Goal: Understand process/instructions: Learn how to perform a task or action

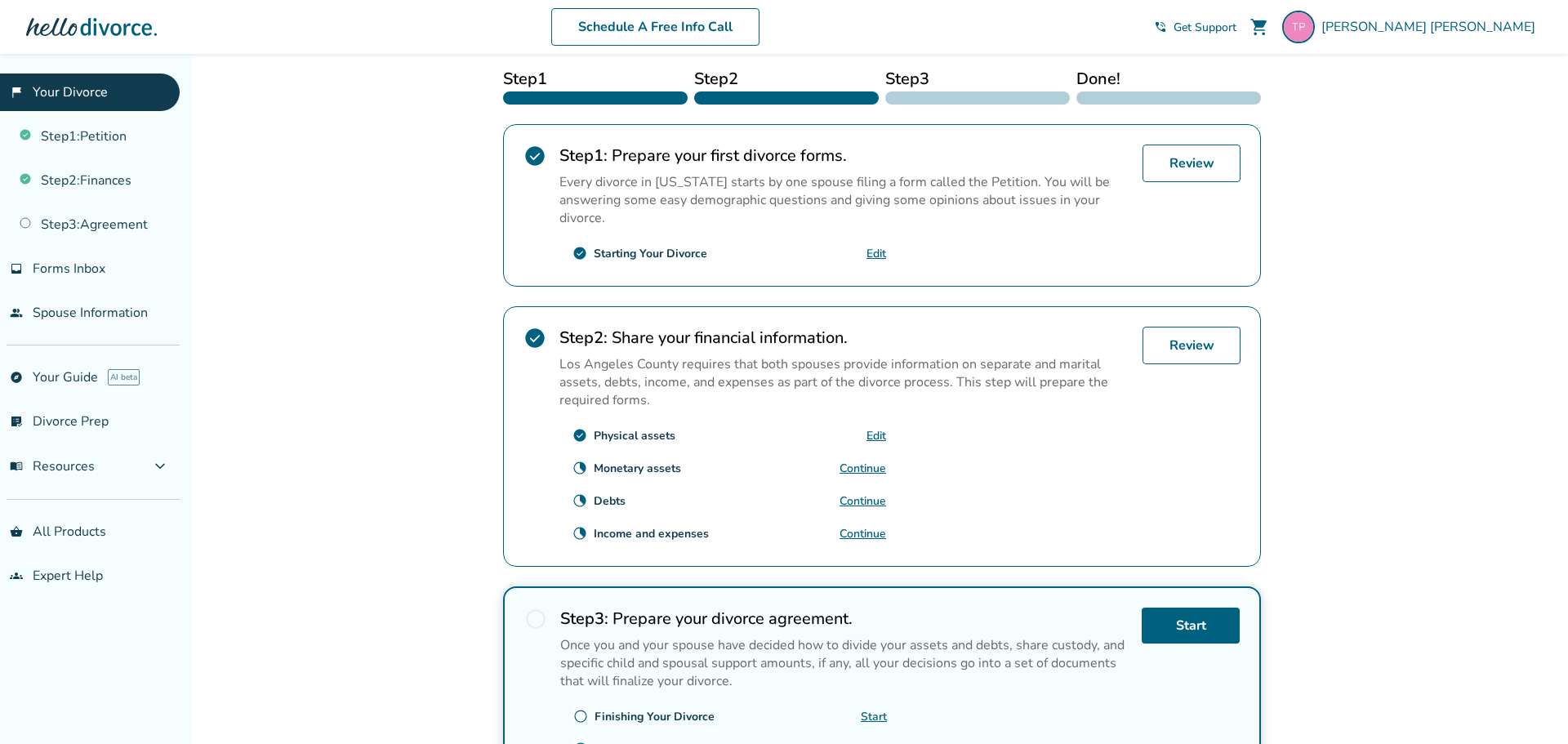
scroll to position [429, 0]
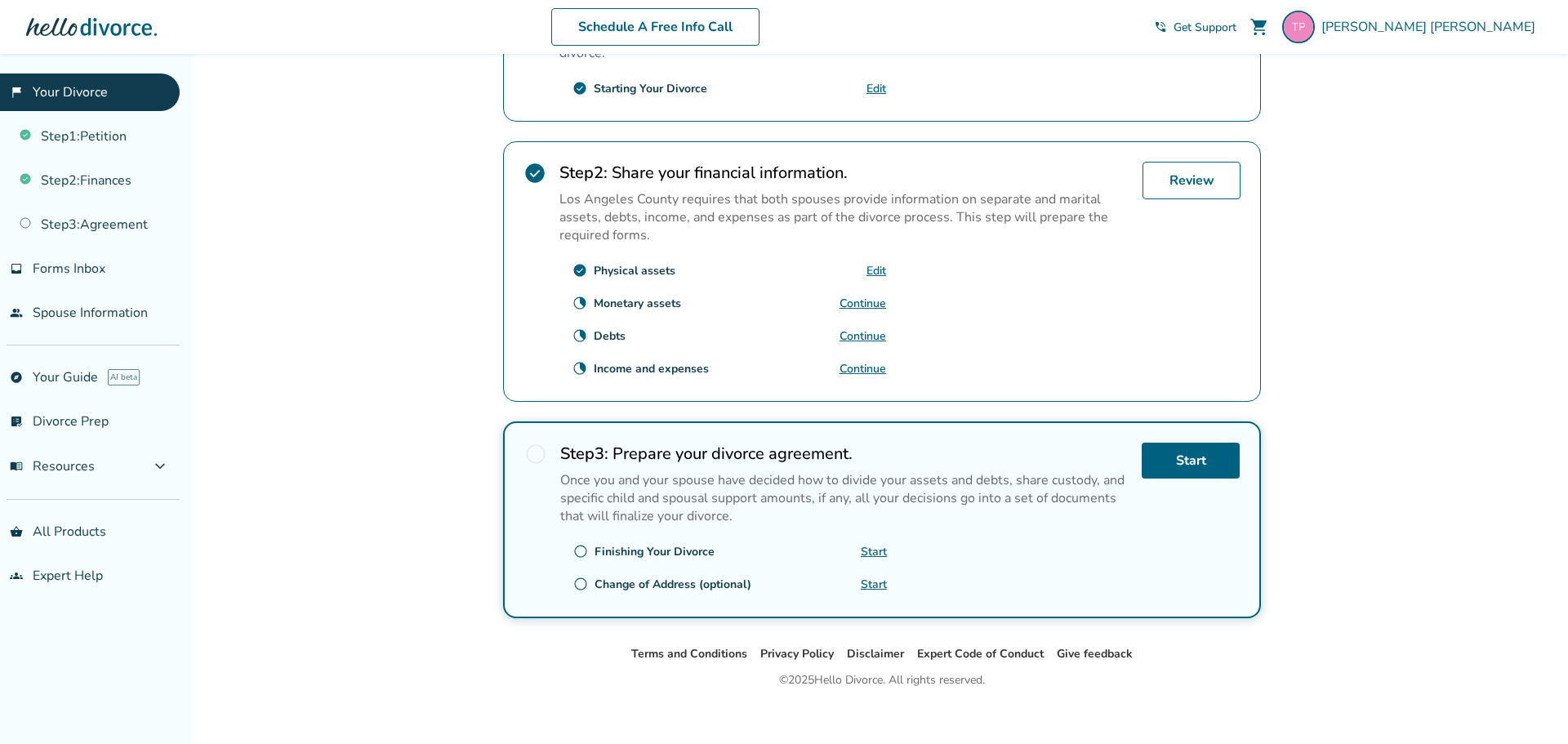
click at [856, 305] on link "Continue" at bounding box center [863, 304] width 46 height 15
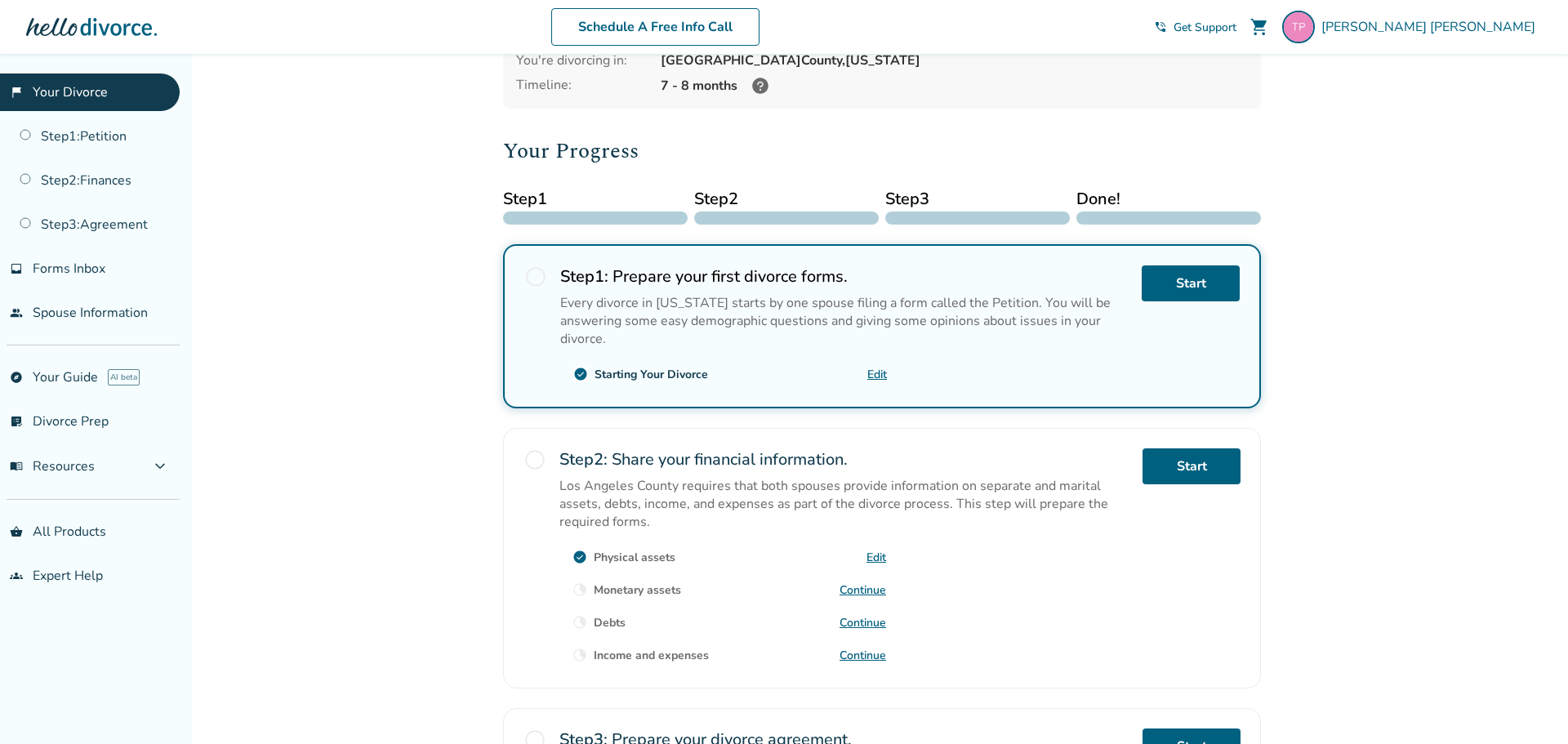
scroll to position [257, 0]
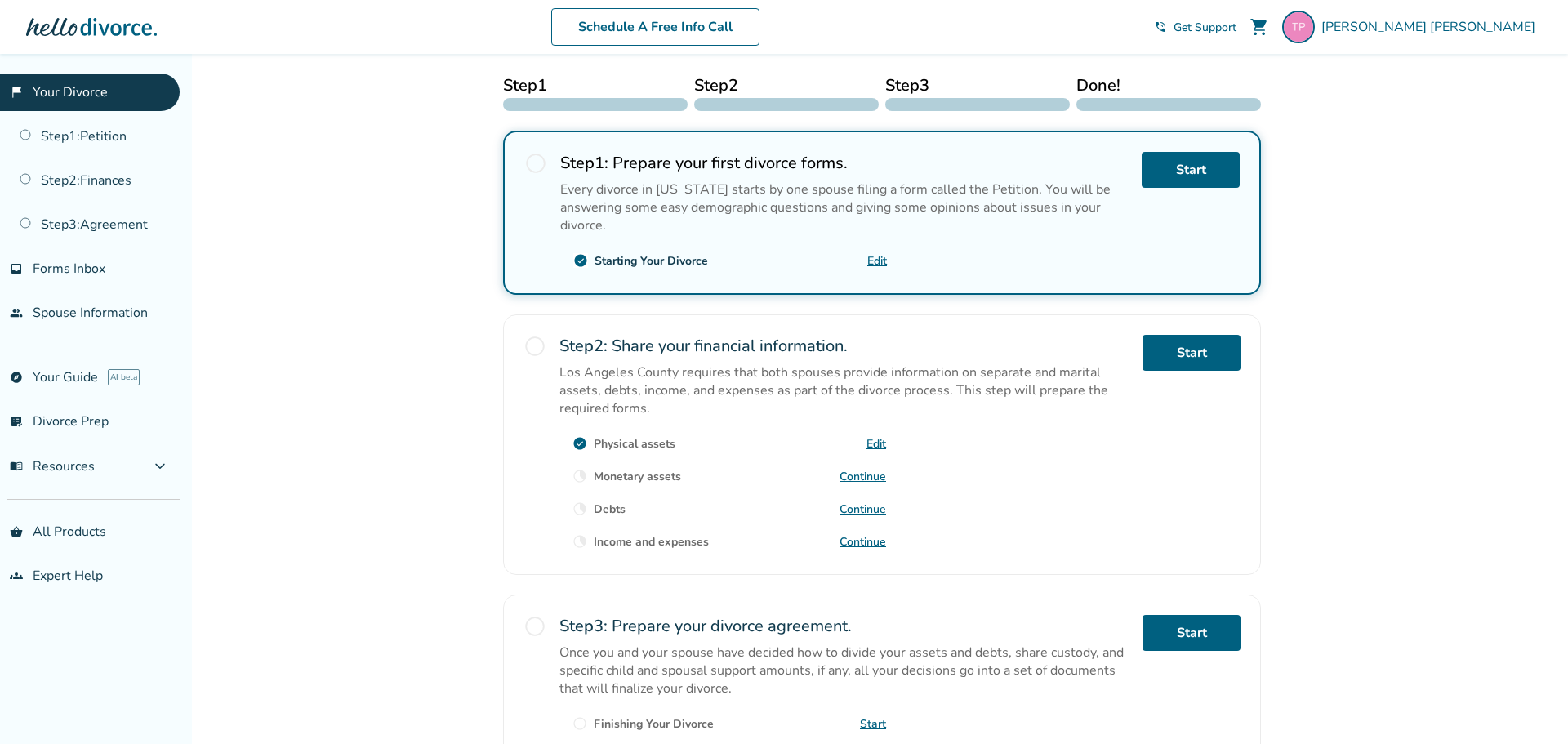
click at [856, 476] on link "Continue" at bounding box center [863, 476] width 46 height 15
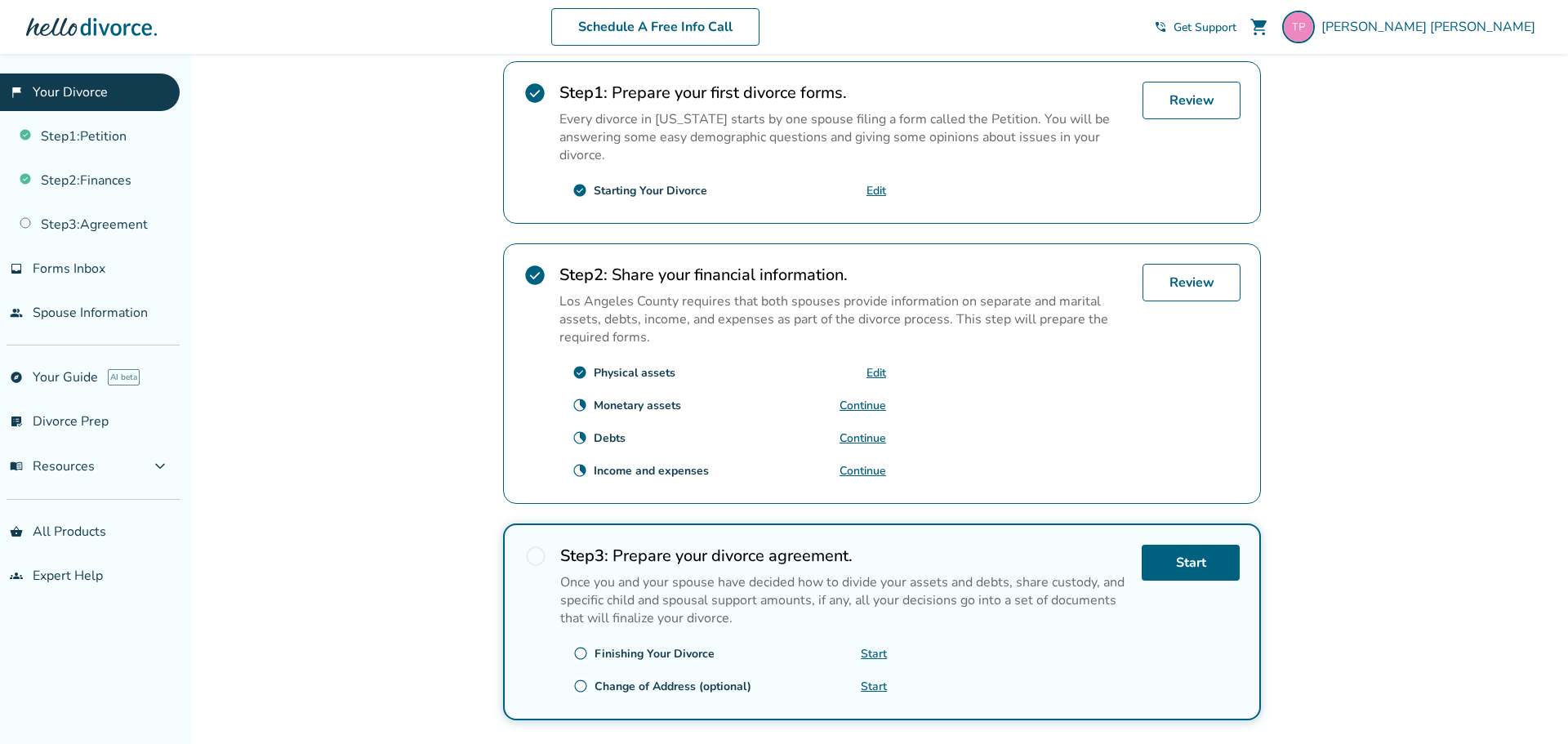
scroll to position [375, 0]
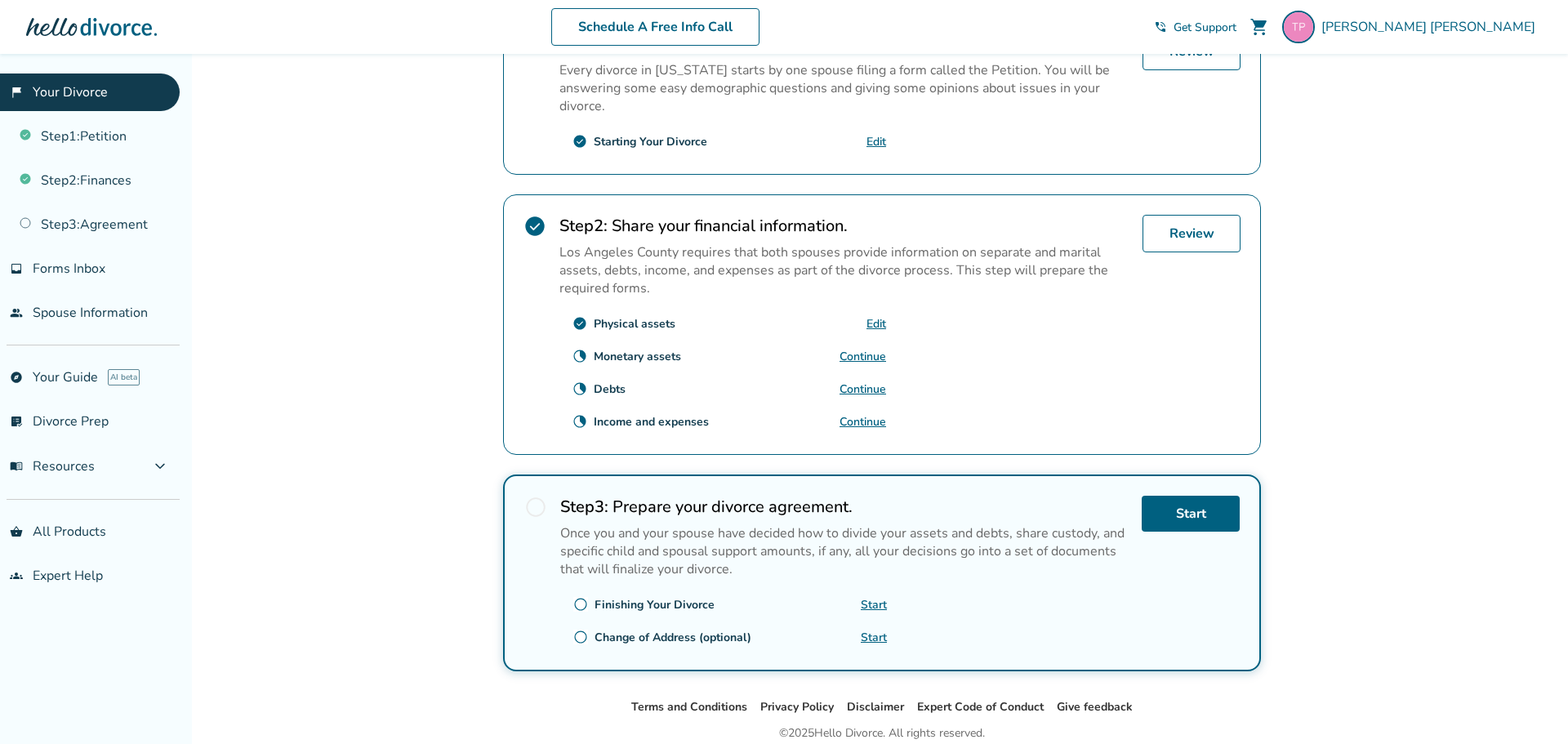
click at [870, 356] on link "Continue" at bounding box center [863, 356] width 46 height 15
